Goal: Task Accomplishment & Management: Manage account settings

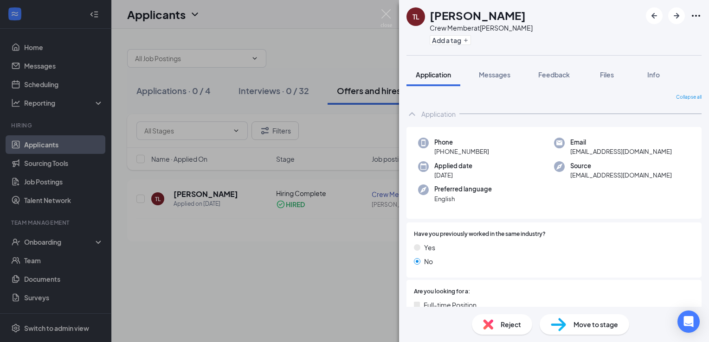
click at [287, 247] on div "[PERSON_NAME] [PERSON_NAME] Member at [PERSON_NAME] Add a tag Application Messa…" at bounding box center [354, 171] width 709 height 342
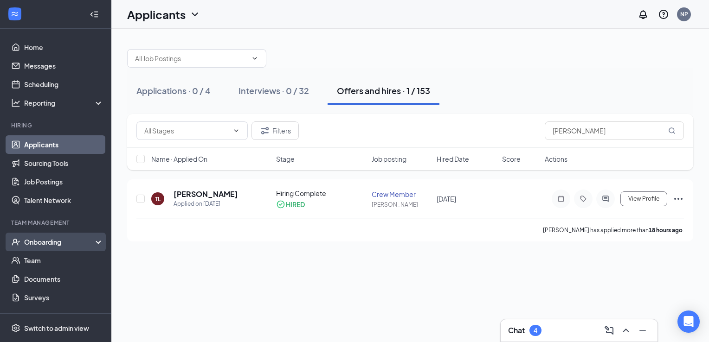
click at [52, 245] on div "Onboarding" at bounding box center [59, 241] width 71 height 9
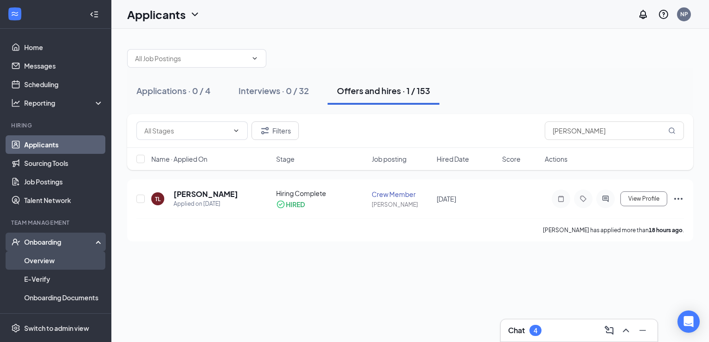
click at [59, 262] on link "Overview" at bounding box center [63, 260] width 79 height 19
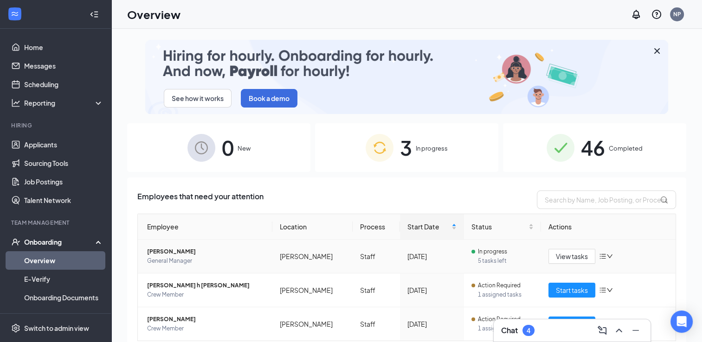
scroll to position [30, 0]
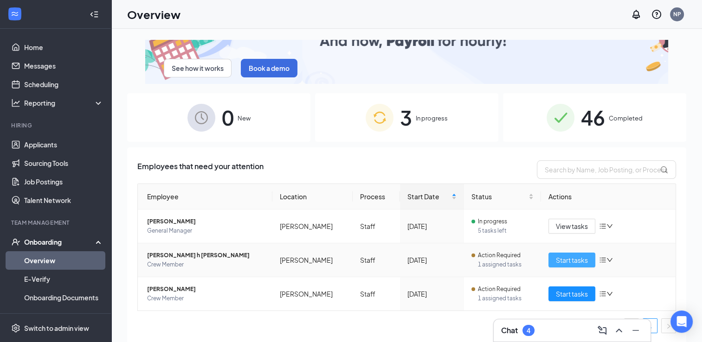
click at [567, 260] on span "Start tasks" at bounding box center [572, 260] width 32 height 10
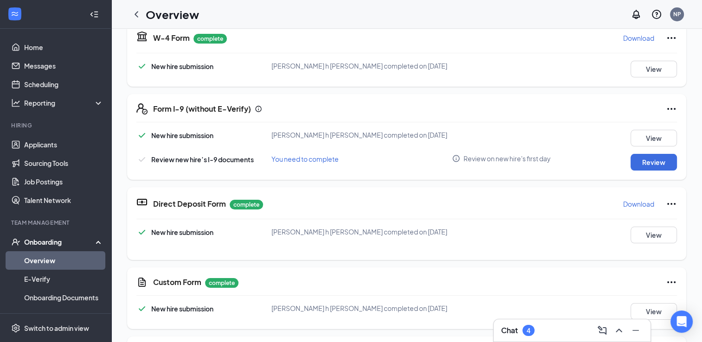
scroll to position [219, 0]
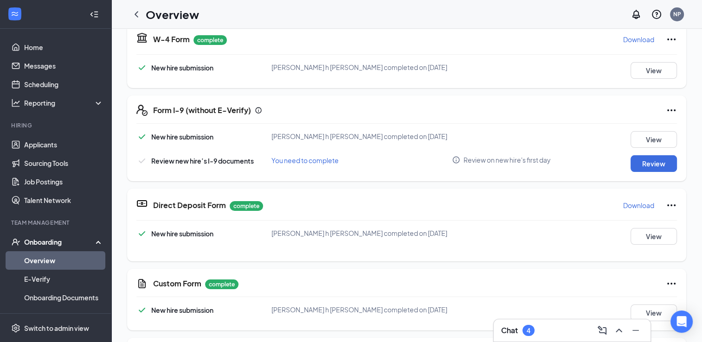
click at [665, 112] on icon "Ellipses" at bounding box center [670, 110] width 11 height 11
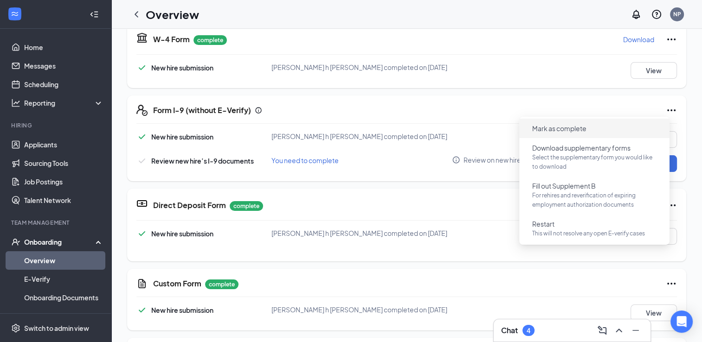
click at [562, 128] on span "Mark as complete" at bounding box center [559, 128] width 54 height 9
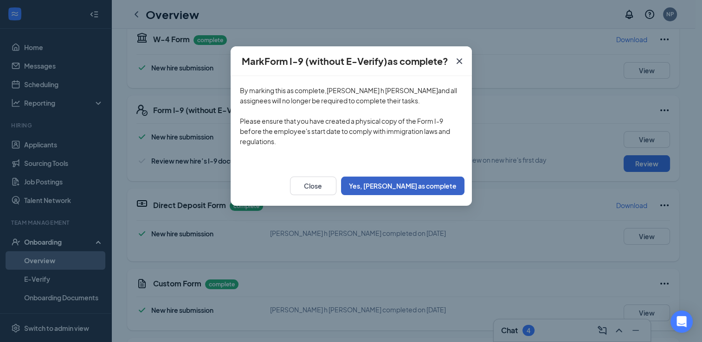
click at [390, 186] on button "Yes, [PERSON_NAME] as complete" at bounding box center [402, 186] width 123 height 19
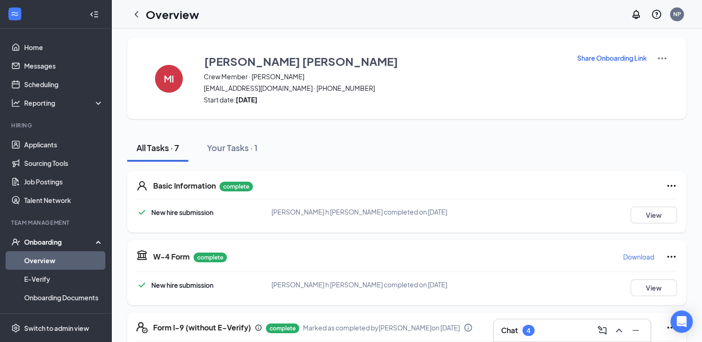
scroll to position [0, 0]
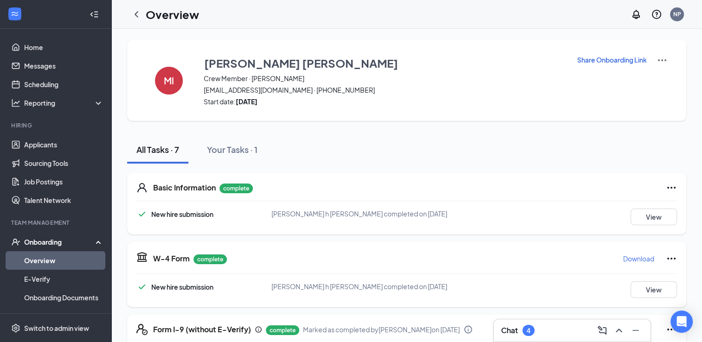
click at [49, 260] on link "Overview" at bounding box center [63, 260] width 79 height 19
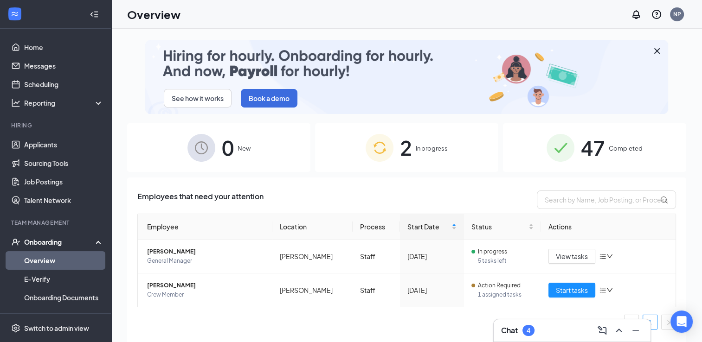
click at [611, 140] on div "47 Completed" at bounding box center [594, 147] width 183 height 49
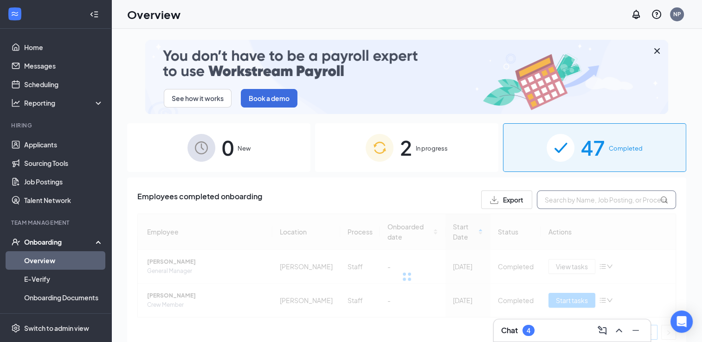
click at [570, 204] on input "text" at bounding box center [605, 200] width 139 height 19
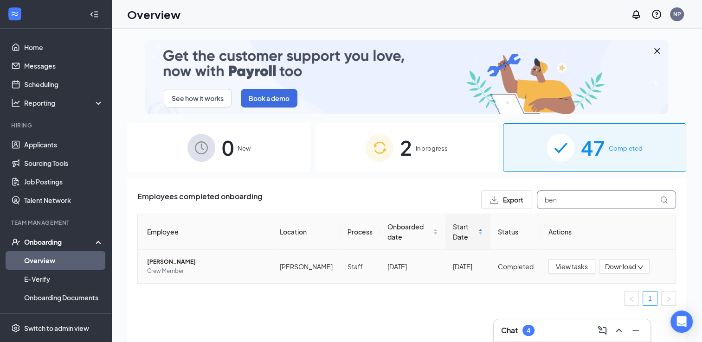
type input "ben"
click at [182, 257] on span "[PERSON_NAME]" at bounding box center [206, 261] width 118 height 9
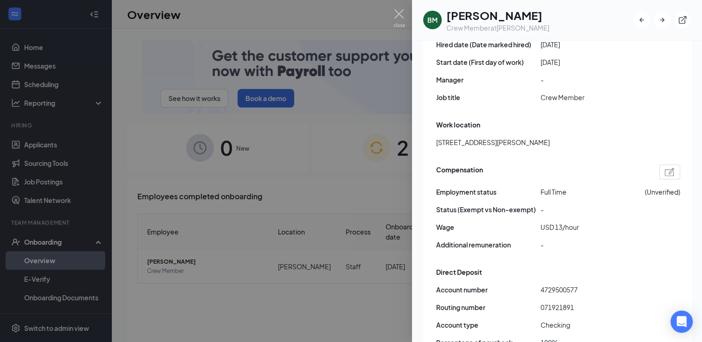
scroll to position [604, 0]
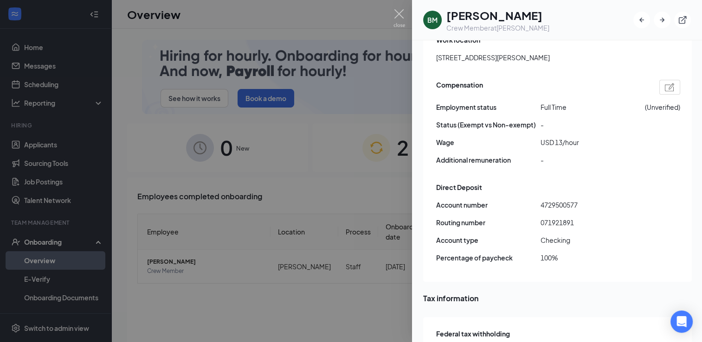
click at [671, 80] on div at bounding box center [669, 87] width 21 height 15
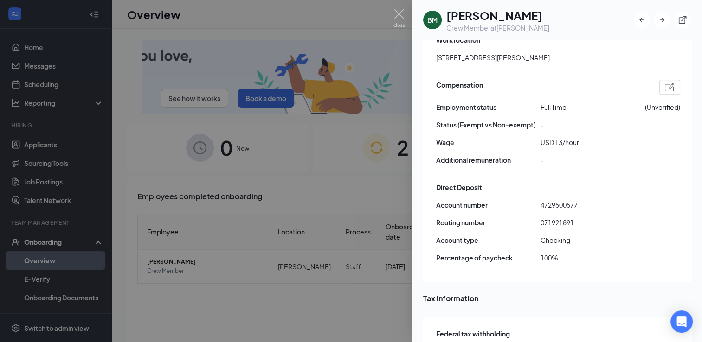
type input "14"
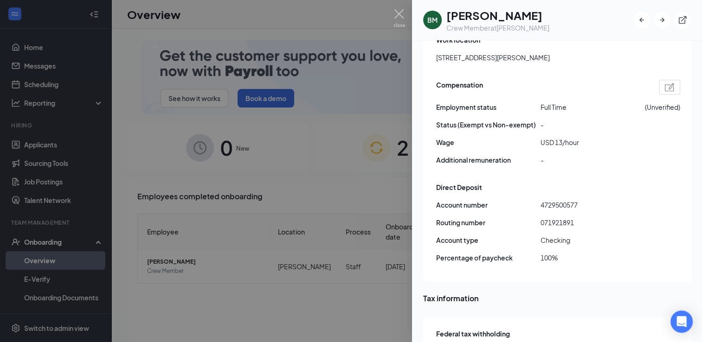
click at [296, 194] on div at bounding box center [351, 171] width 702 height 342
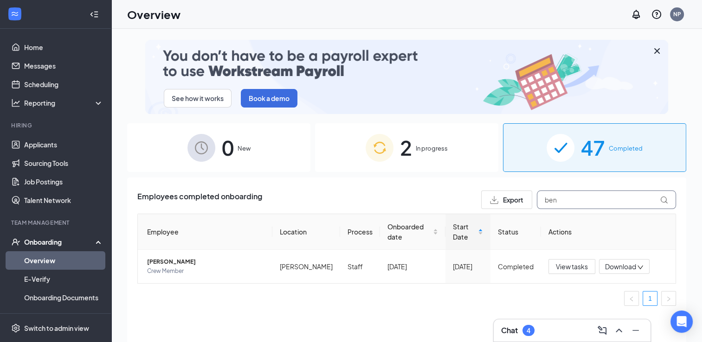
click at [577, 198] on input "ben" at bounding box center [605, 200] width 139 height 19
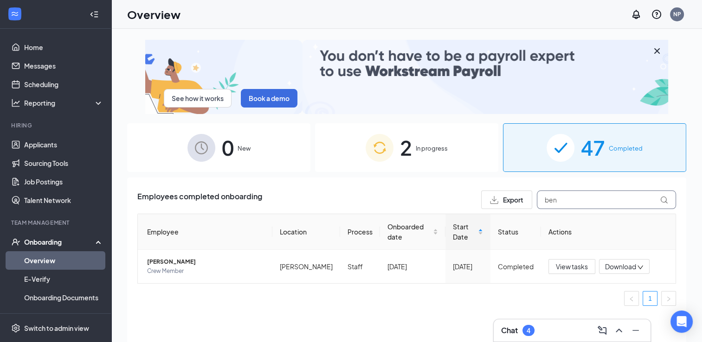
click at [577, 198] on input "ben" at bounding box center [605, 200] width 139 height 19
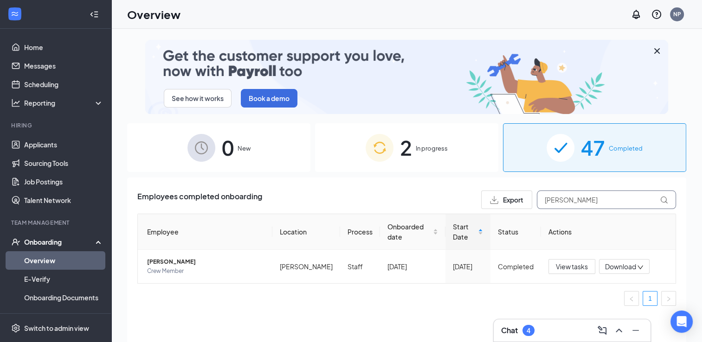
type input "[PERSON_NAME]"
click at [197, 257] on span "[PERSON_NAME]" at bounding box center [206, 261] width 118 height 9
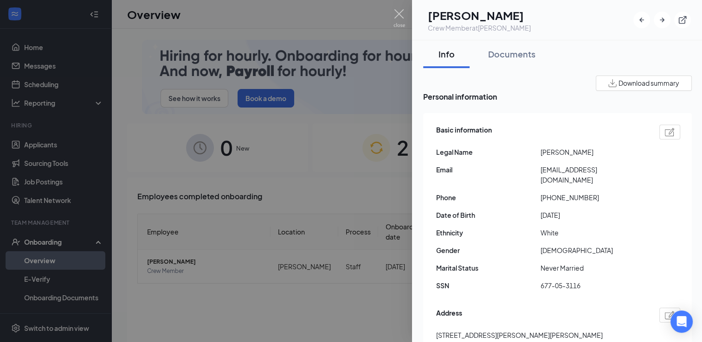
click at [667, 136] on img at bounding box center [669, 132] width 10 height 8
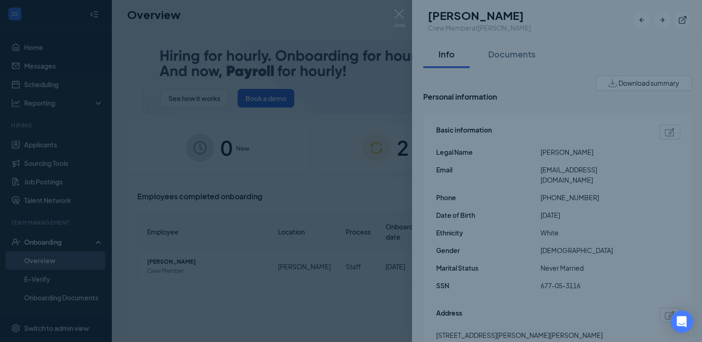
type input "[PHONE_NUMBER]"
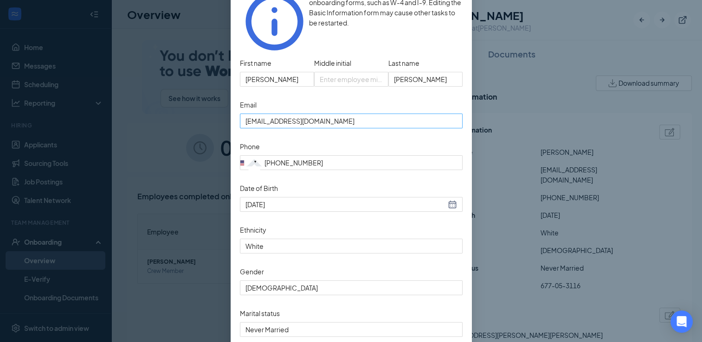
scroll to position [131, 0]
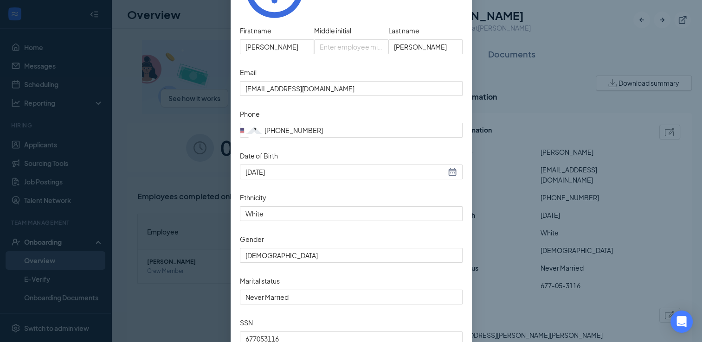
click at [615, 168] on div "Edit basic information Fields within Basic Information are used to prepare onbo…" at bounding box center [351, 171] width 702 height 342
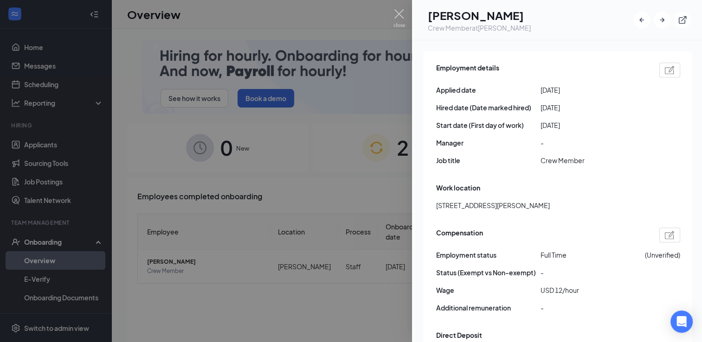
scroll to position [461, 0]
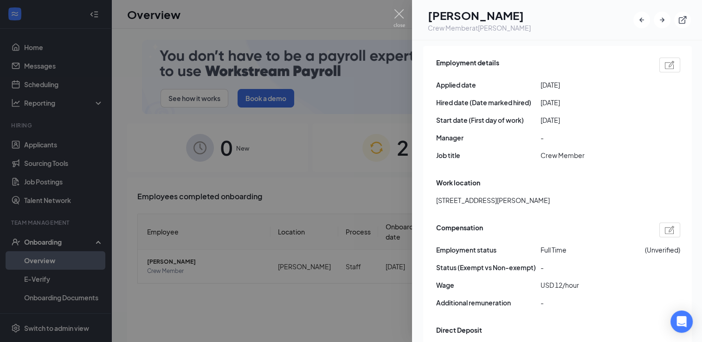
click at [671, 226] on img at bounding box center [669, 230] width 10 height 8
type input "13"
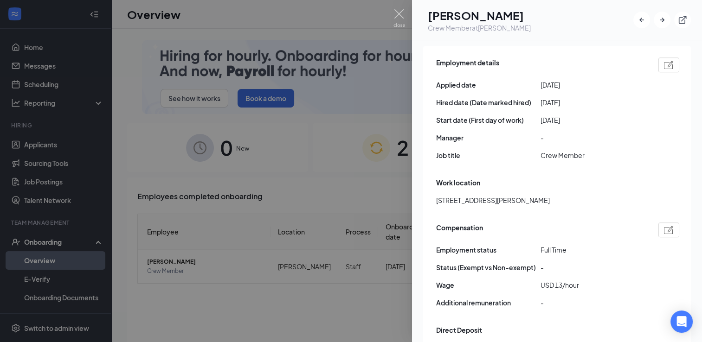
click at [287, 187] on div at bounding box center [351, 171] width 702 height 342
